Goal: Task Accomplishment & Management: Complete application form

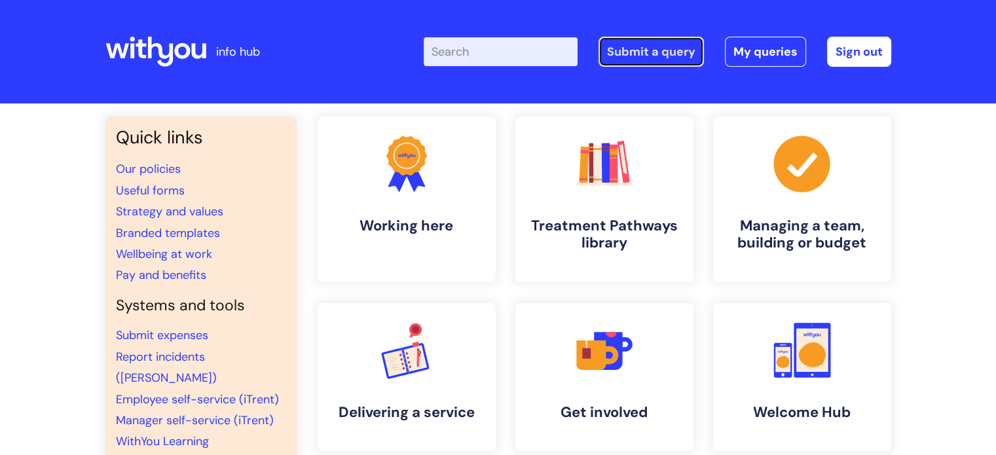
click at [639, 50] on link "Submit a query" at bounding box center [651, 52] width 105 height 30
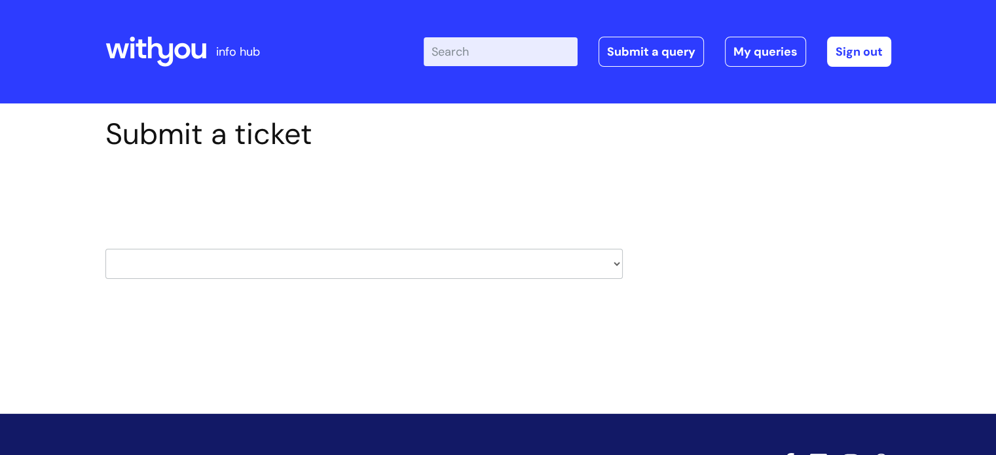
click at [232, 261] on select "HR / People IT and Support Clinical Drug Alerts Finance Accounts Data Support T…" at bounding box center [363, 264] width 517 height 30
select select "protector_lone_working"
click at [105, 249] on select "HR / People IT and Support Clinical Drug Alerts Finance Accounts Data Support T…" at bounding box center [363, 264] width 517 height 30
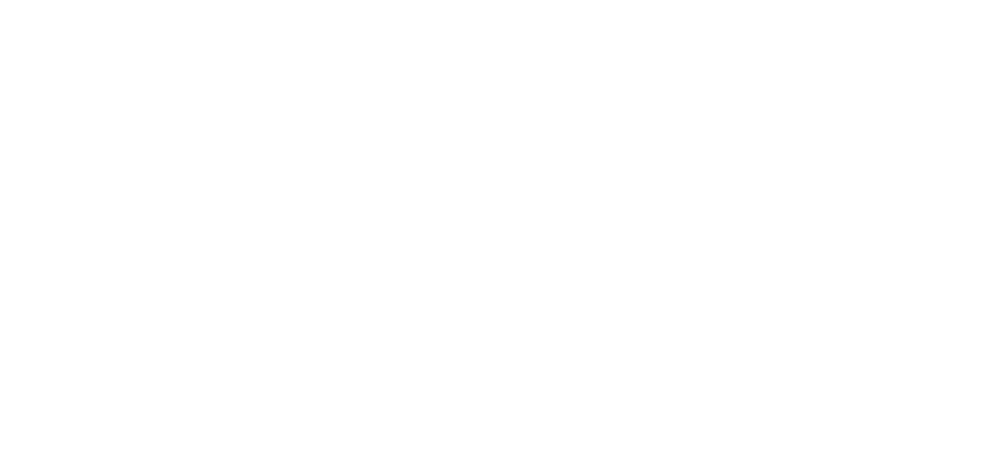
drag, startPoint x: 1002, startPoint y: 151, endPoint x: 994, endPoint y: 225, distance: 74.4
click at [0, 0] on html at bounding box center [0, 0] width 0 height 0
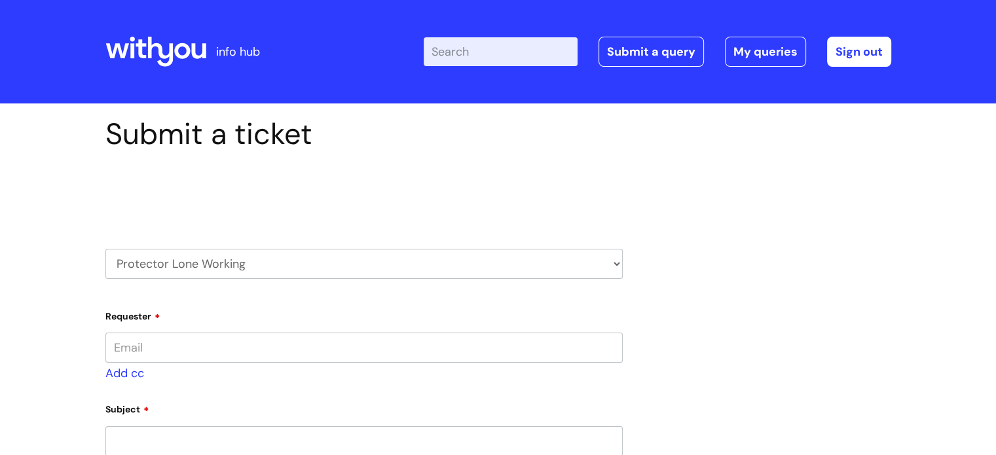
type input "[PERSON_NAME][EMAIL_ADDRESS][PERSON_NAME][DOMAIN_NAME]"
select select "80004418200"
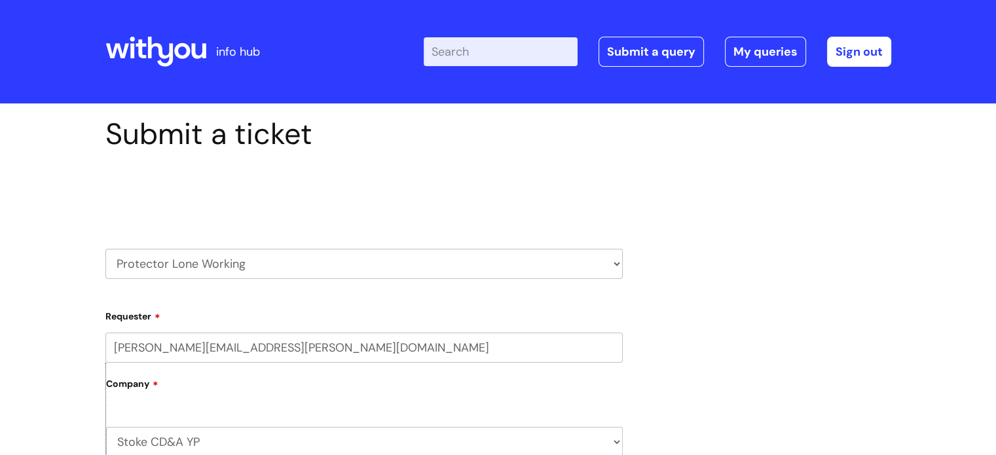
click at [189, 392] on label "Company" at bounding box center [364, 388] width 517 height 29
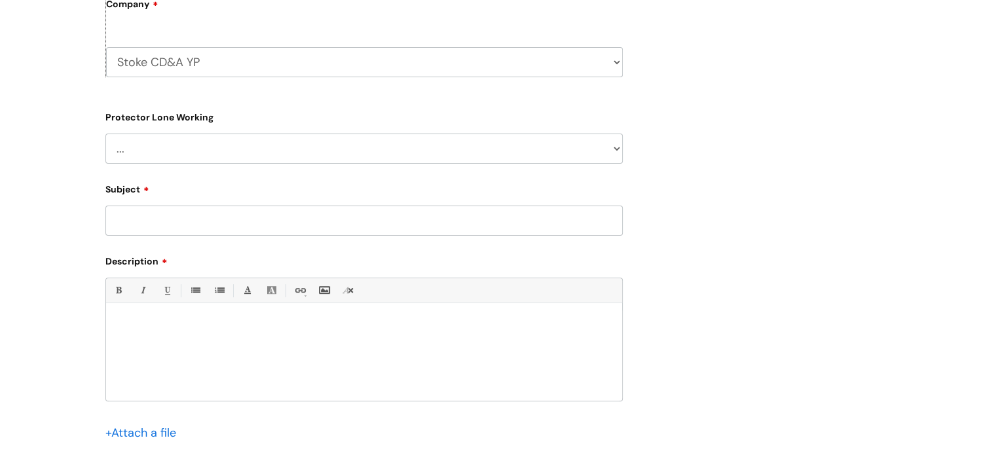
scroll to position [390, 0]
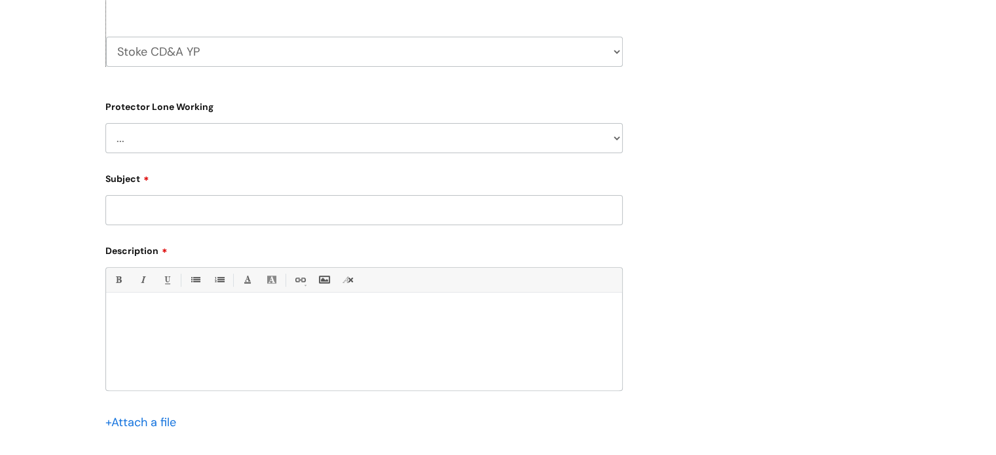
click at [306, 129] on select "... Changes for Lone Working staff General enquiries" at bounding box center [363, 138] width 517 height 30
select select "Changes for Lone Working staff"
click at [105, 123] on select "... Changes for Lone Working staff General enquiries" at bounding box center [363, 138] width 517 height 30
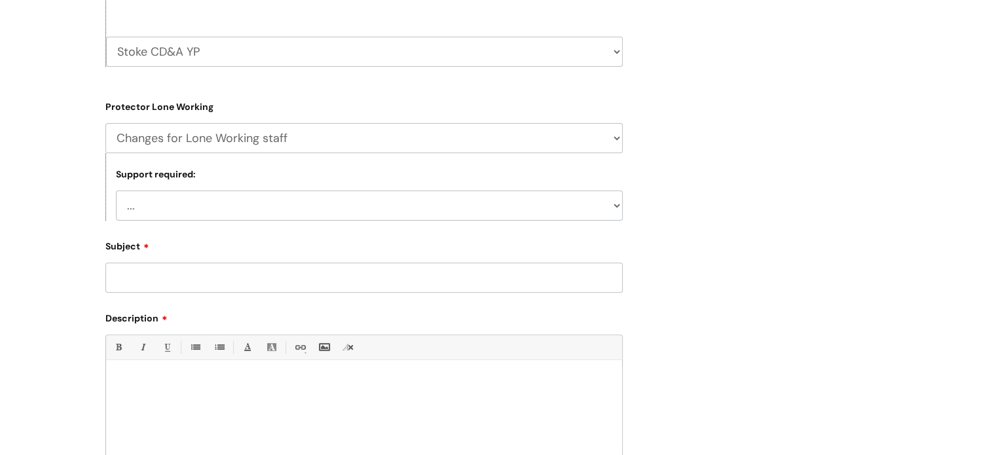
click at [208, 201] on select "... New user required Username/Password support" at bounding box center [369, 206] width 507 height 30
select select "New user required"
click at [116, 191] on select "... New user required Username/Password support" at bounding box center [369, 206] width 507 height 30
click at [186, 273] on input "Subject" at bounding box center [363, 278] width 517 height 30
type input "CDAS - Update"
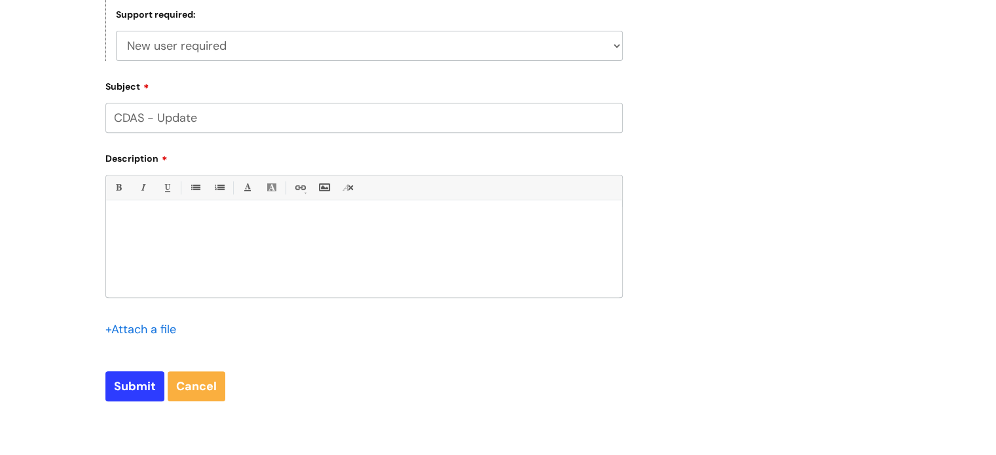
scroll to position [547, 0]
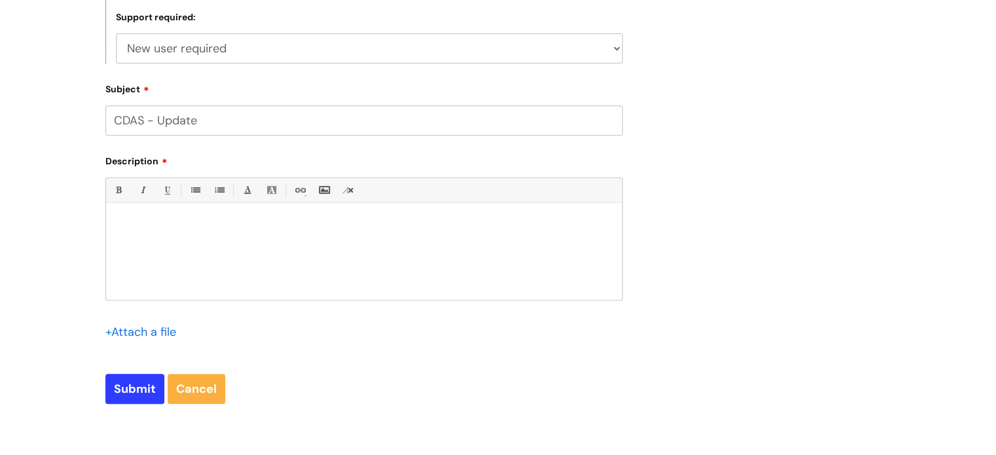
click at [314, 256] on div at bounding box center [364, 255] width 516 height 90
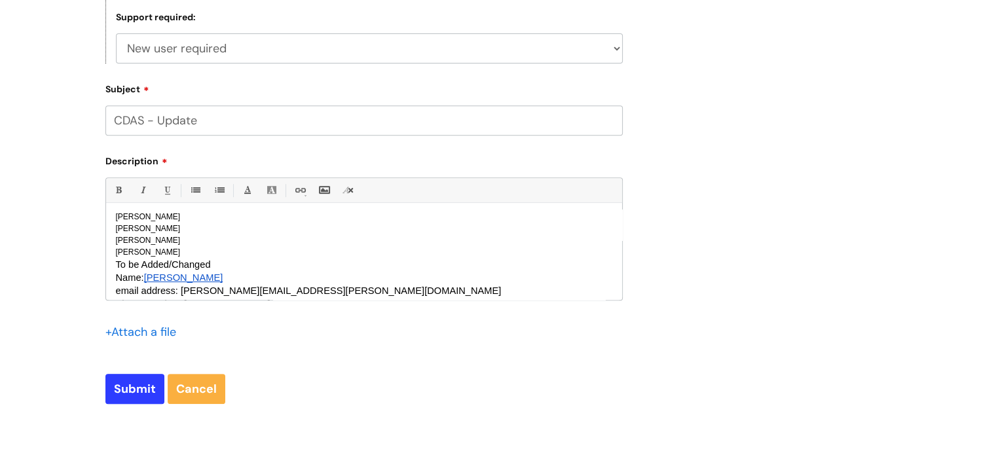
scroll to position [155, 0]
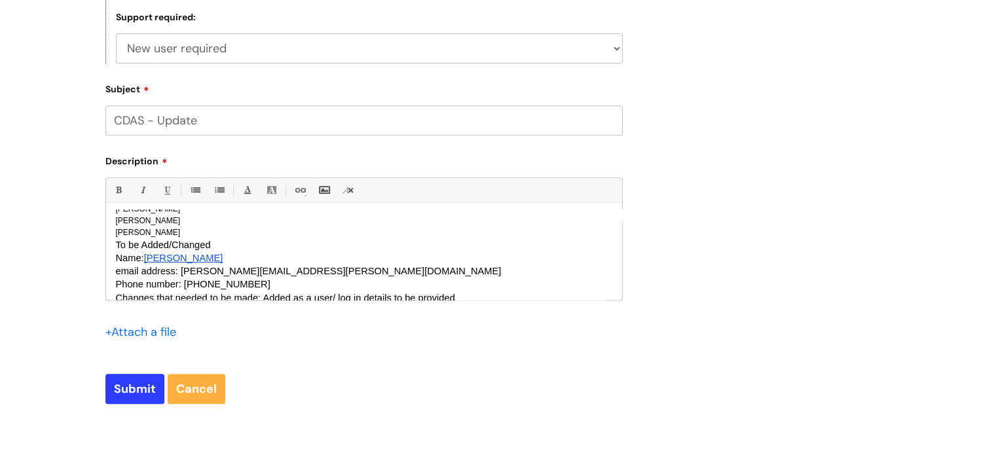
drag, startPoint x: 225, startPoint y: 246, endPoint x: 112, endPoint y: 242, distance: 113.3
click at [112, 242] on div "Hi Can i please request the following changes: To be Deleted: [PERSON_NAME] [PE…" at bounding box center [364, 255] width 516 height 90
click at [123, 189] on link "Bold (Ctrl-B)" at bounding box center [118, 190] width 16 height 16
click at [139, 191] on link "Italic (Ctrl-I)" at bounding box center [142, 190] width 16 height 16
click at [164, 190] on link "Underline(Ctrl-U)" at bounding box center [166, 190] width 16 height 16
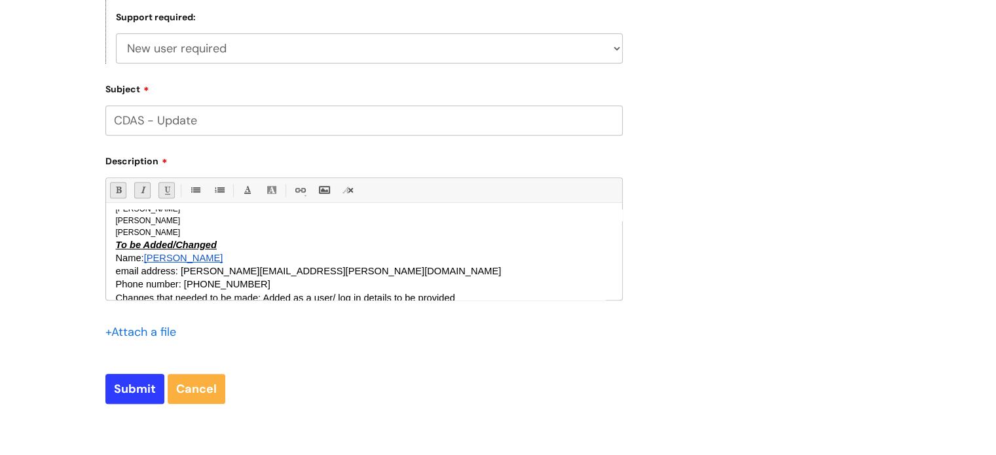
click at [238, 241] on p "To be Added/Changed" at bounding box center [364, 244] width 496 height 13
click at [220, 228] on p "[PERSON_NAME]" at bounding box center [364, 233] width 496 height 12
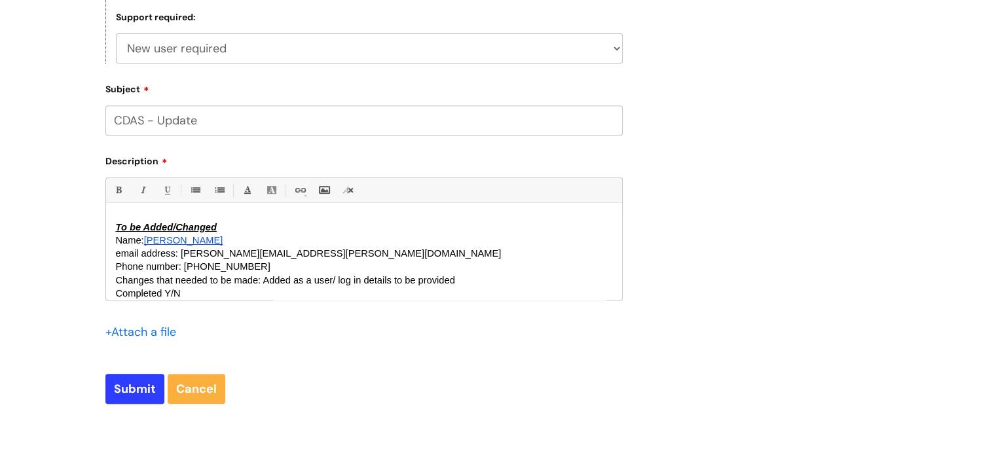
scroll to position [0, 0]
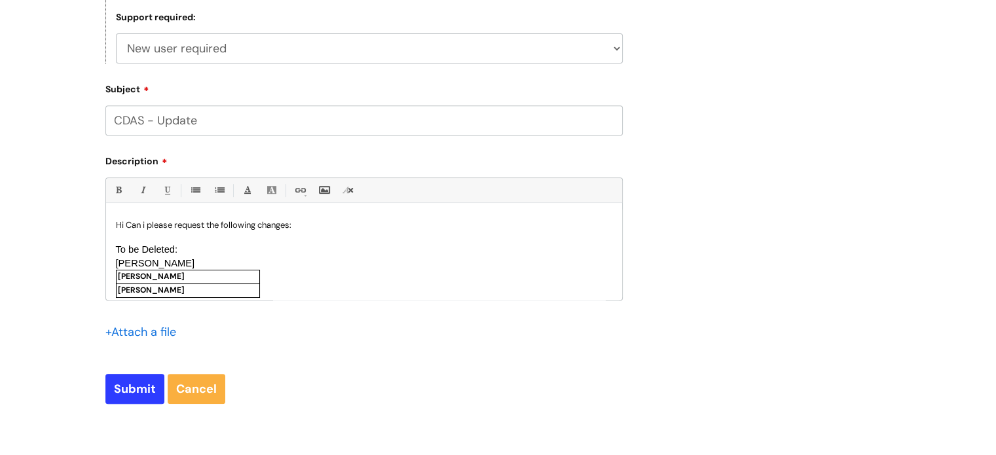
drag, startPoint x: 184, startPoint y: 250, endPoint x: 77, endPoint y: 244, distance: 106.9
click at [77, 244] on div "Submit a ticket Select issue type HR / People IT and Support Clinical Drug Aler…" at bounding box center [498, 18] width 996 height 924
click at [120, 193] on link "Bold (Ctrl-B)" at bounding box center [118, 190] width 16 height 16
click at [138, 191] on link "Italic (Ctrl-I)" at bounding box center [142, 190] width 16 height 16
click at [164, 189] on link "Underline(Ctrl-U)" at bounding box center [166, 190] width 16 height 16
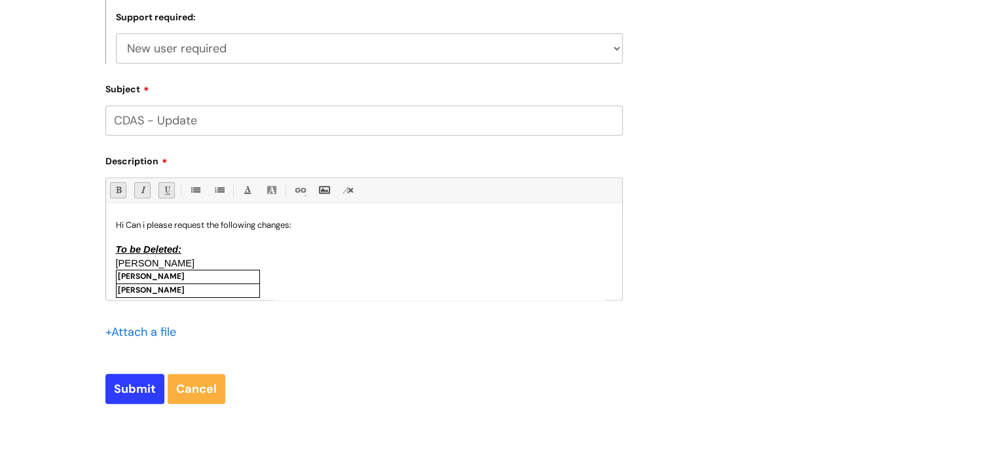
click at [193, 248] on p "To be Deleted:" at bounding box center [364, 249] width 496 height 13
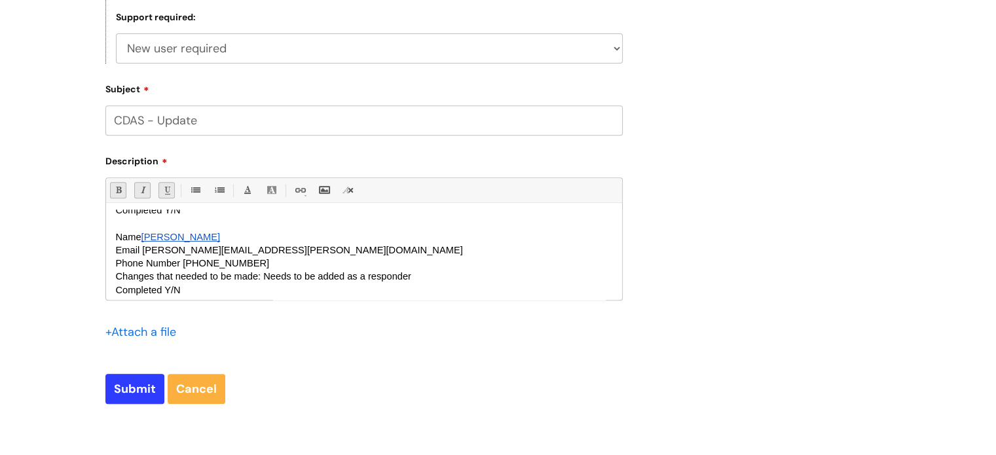
scroll to position [419, 0]
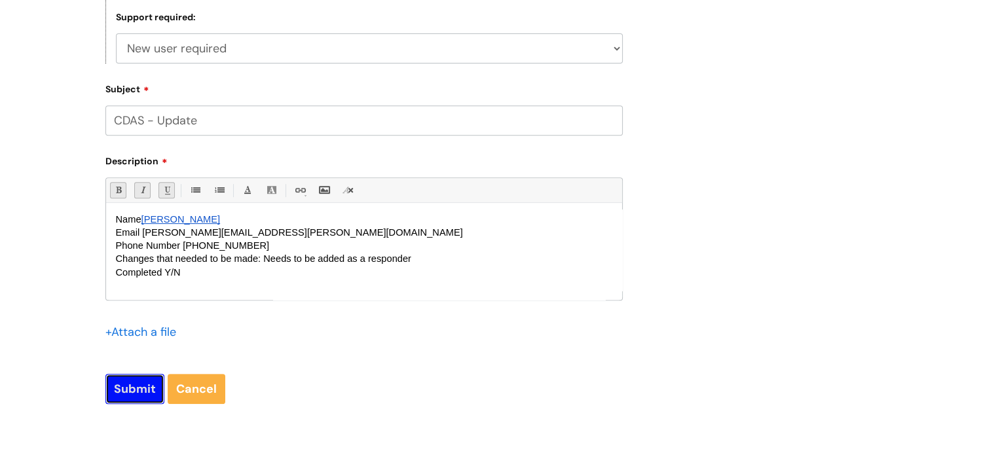
drag, startPoint x: 136, startPoint y: 392, endPoint x: 563, endPoint y: 312, distance: 433.8
click at [563, 312] on form "Requester [PERSON_NAME][EMAIL_ADDRESS][PERSON_NAME][DOMAIN_NAME] Company Stoke …" at bounding box center [363, 81] width 517 height 647
click at [147, 335] on input "file" at bounding box center [137, 332] width 65 height 16
click at [323, 277] on p "Completed Y/N" at bounding box center [364, 272] width 496 height 13
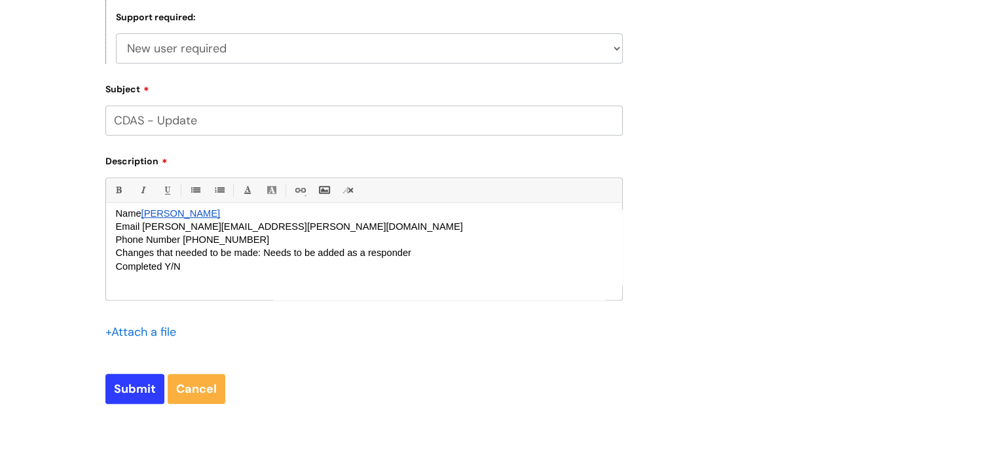
scroll to position [437, 0]
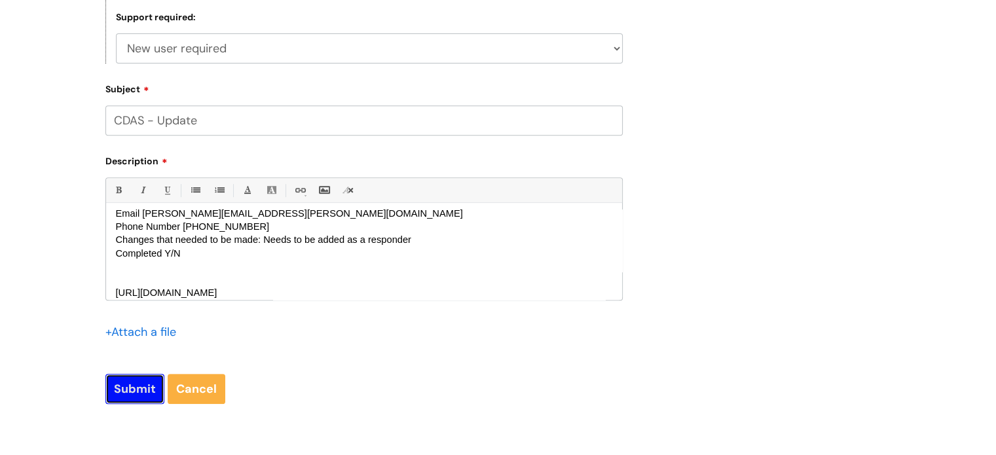
click at [120, 384] on input "Submit" at bounding box center [134, 389] width 59 height 30
type input "Please Wait..."
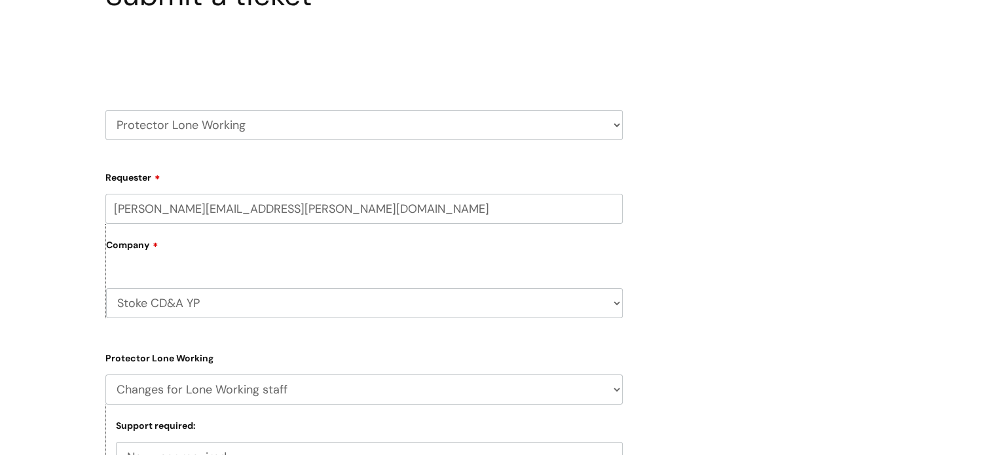
scroll to position [200, 0]
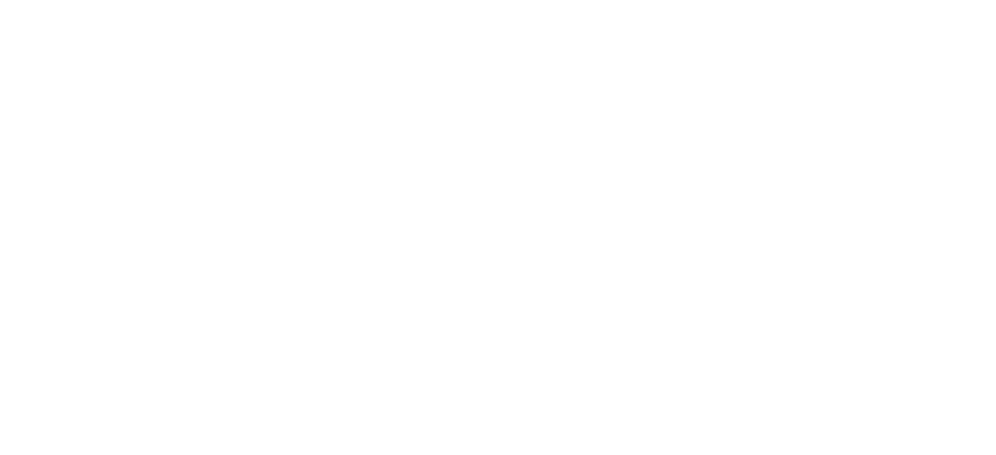
select select "Changes for Lone Working staff"
select select "New user required"
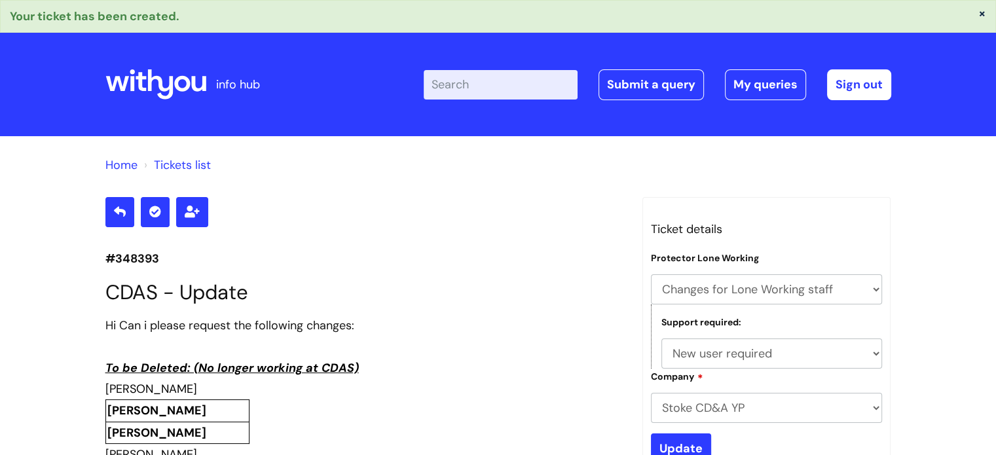
drag, startPoint x: 1003, startPoint y: 316, endPoint x: 950, endPoint y: 41, distance: 280.1
click at [950, 41] on html "× Your ticket has been created. info hub Enter your search term here... Search …" at bounding box center [498, 227] width 996 height 455
drag, startPoint x: 166, startPoint y: 253, endPoint x: 97, endPoint y: 263, distance: 70.1
copy p "#348393"
